Goal: Navigation & Orientation: Find specific page/section

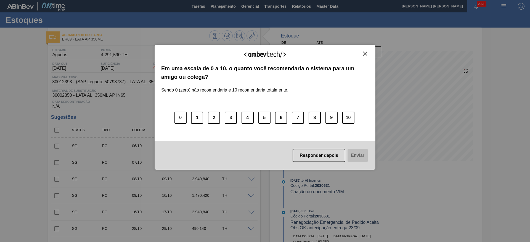
click at [364, 53] on img "Close" at bounding box center [365, 54] width 4 height 4
click at [365, 55] on img "Close" at bounding box center [365, 54] width 4 height 4
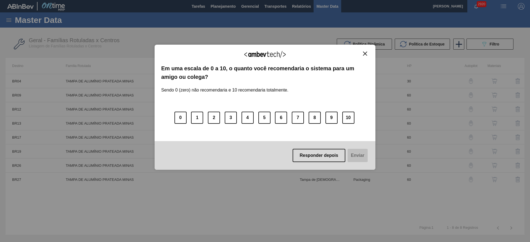
click at [365, 52] on img "Close" at bounding box center [365, 54] width 4 height 4
click at [366, 53] on img "Close" at bounding box center [365, 54] width 4 height 4
